Goal: Task Accomplishment & Management: Complete application form

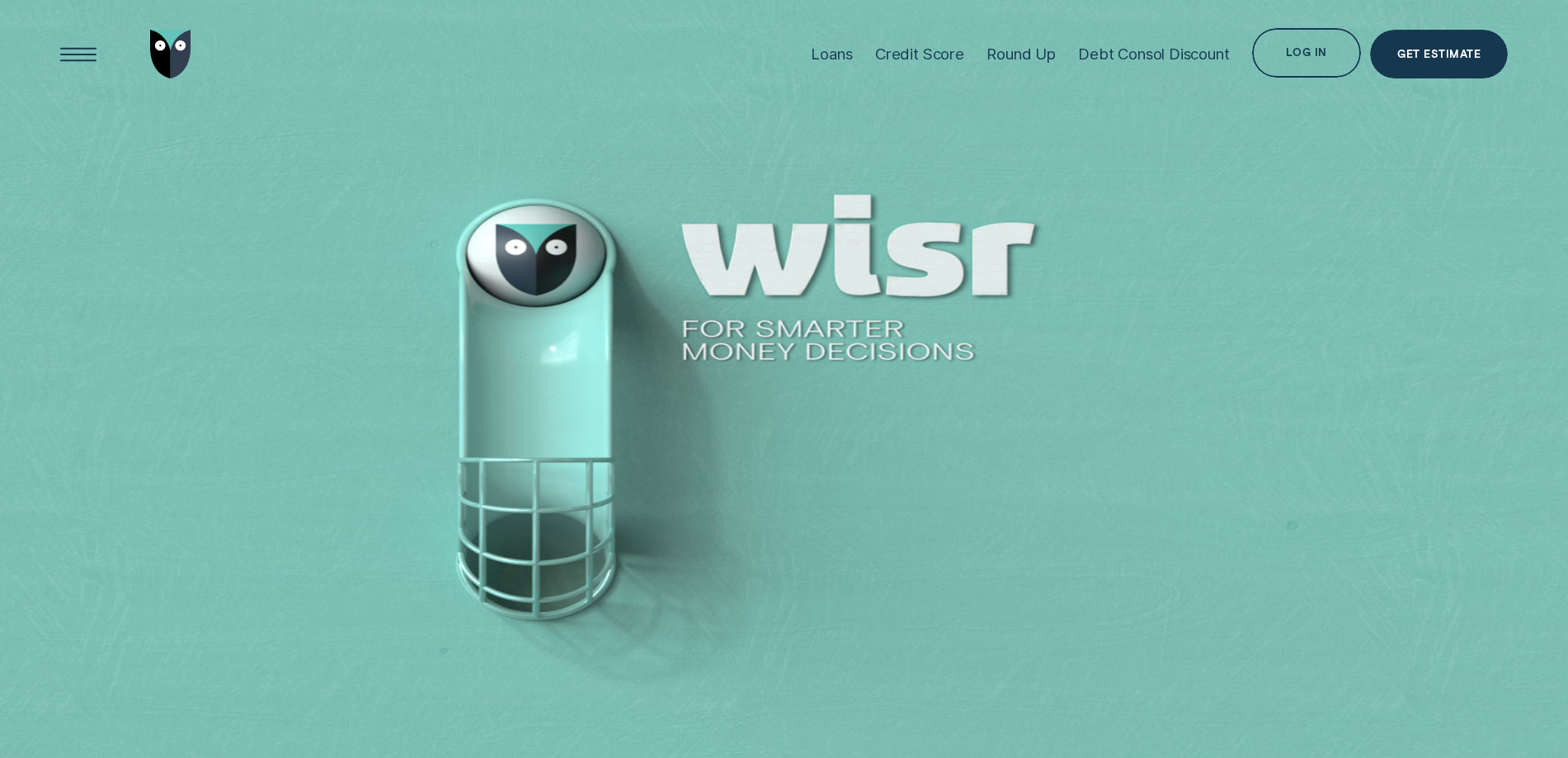
click at [1314, 46] on div "Log in" at bounding box center [1306, 52] width 109 height 49
click at [1302, 54] on div "Log in" at bounding box center [1306, 54] width 41 height 9
click at [1319, 56] on div "Log in" at bounding box center [1306, 54] width 41 height 9
click at [1452, 55] on div "Get Estimate" at bounding box center [1439, 56] width 84 height 9
